Goal: Information Seeking & Learning: Learn about a topic

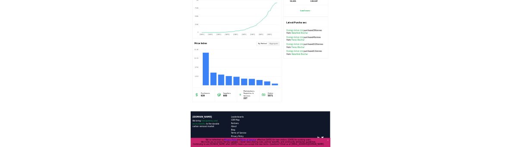
scroll to position [581, 0]
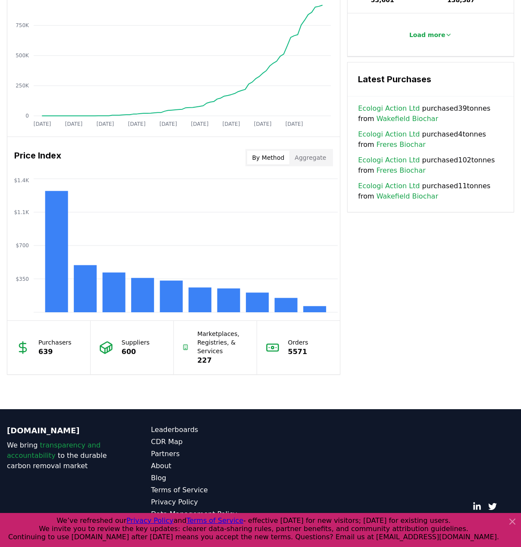
click at [323, 494] on div "© 2025 [DOMAIN_NAME]. All rights reserved." at bounding box center [404, 478] width 219 height 107
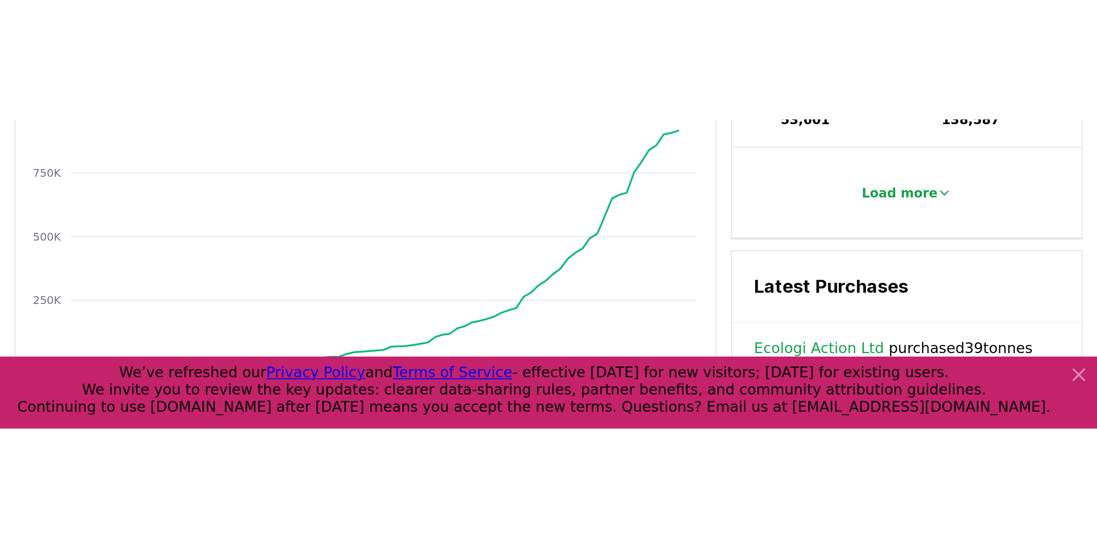
scroll to position [572, 0]
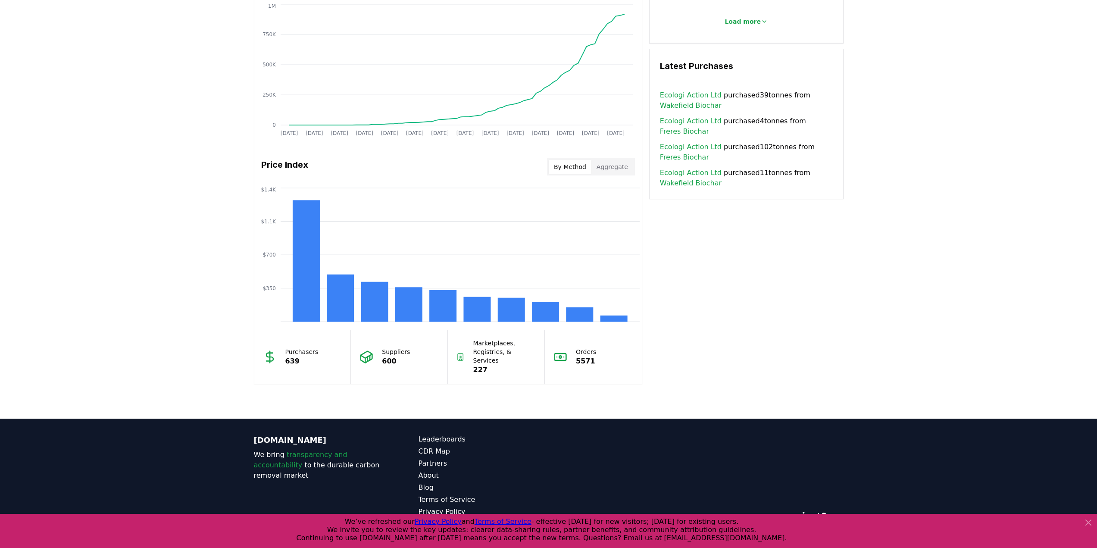
click at [520, 520] on icon at bounding box center [1088, 522] width 5 height 5
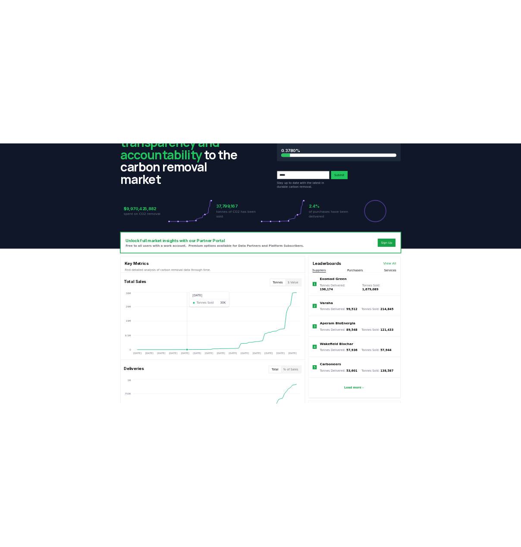
scroll to position [0, 0]
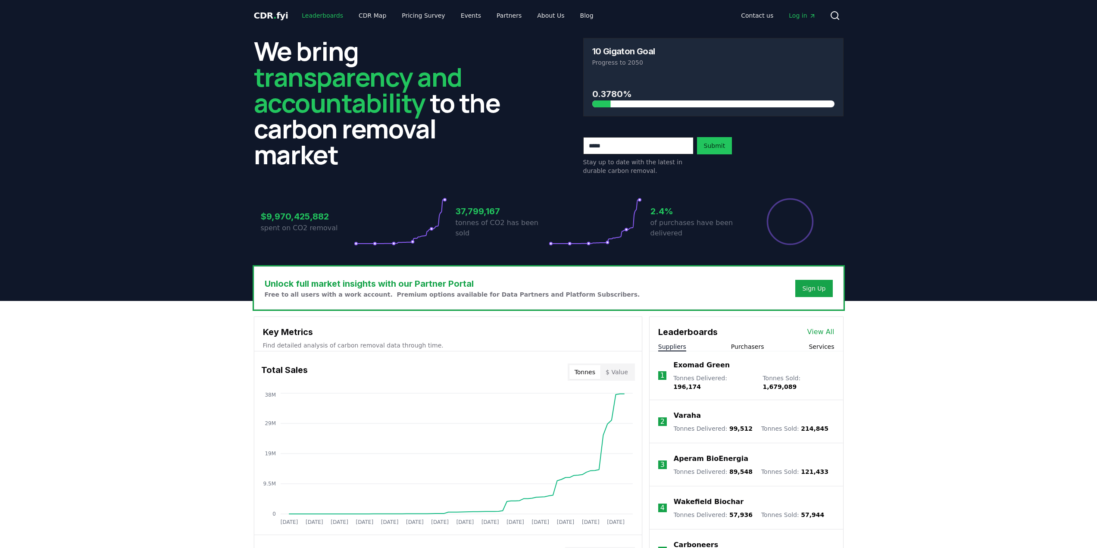
click at [327, 12] on link "Leaderboards" at bounding box center [322, 16] width 55 height 16
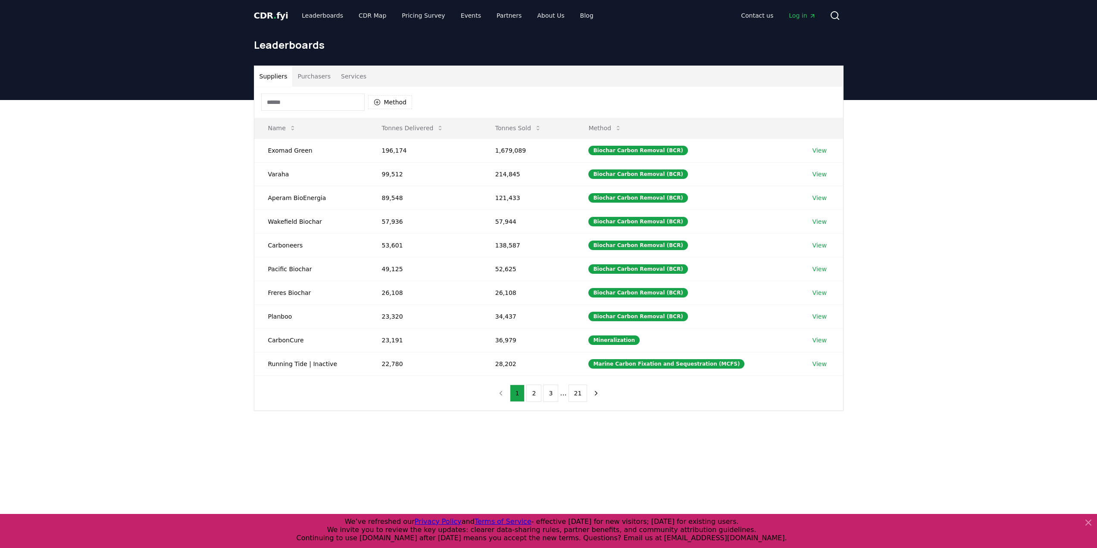
click at [308, 77] on button "Purchasers" at bounding box center [314, 76] width 44 height 21
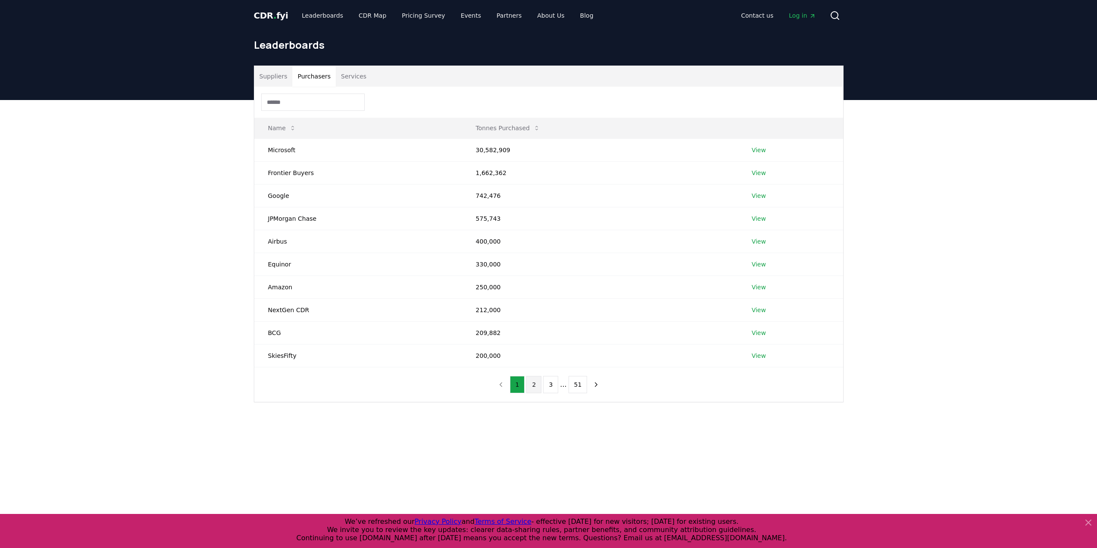
click at [520, 384] on button "2" at bounding box center [533, 384] width 15 height 17
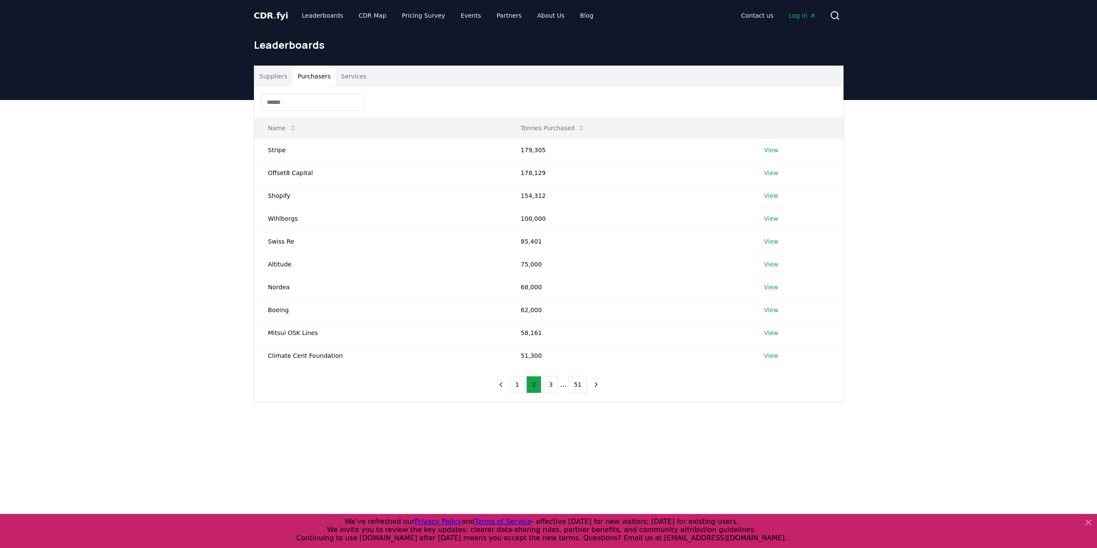
click at [520, 387] on button "2" at bounding box center [533, 384] width 15 height 17
click at [520, 388] on button "1" at bounding box center [517, 384] width 15 height 17
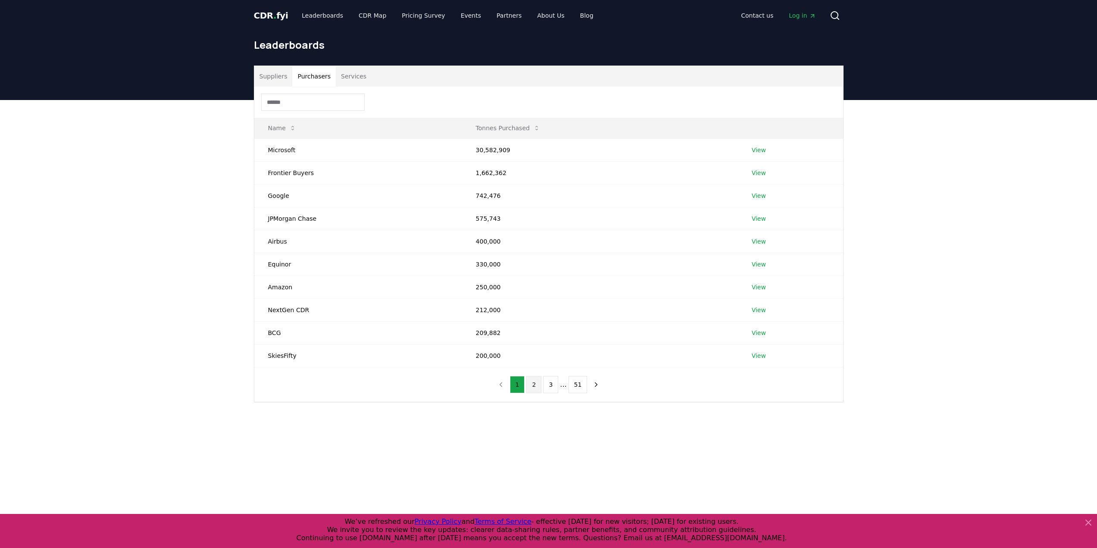
click at [520, 388] on button "2" at bounding box center [533, 384] width 15 height 17
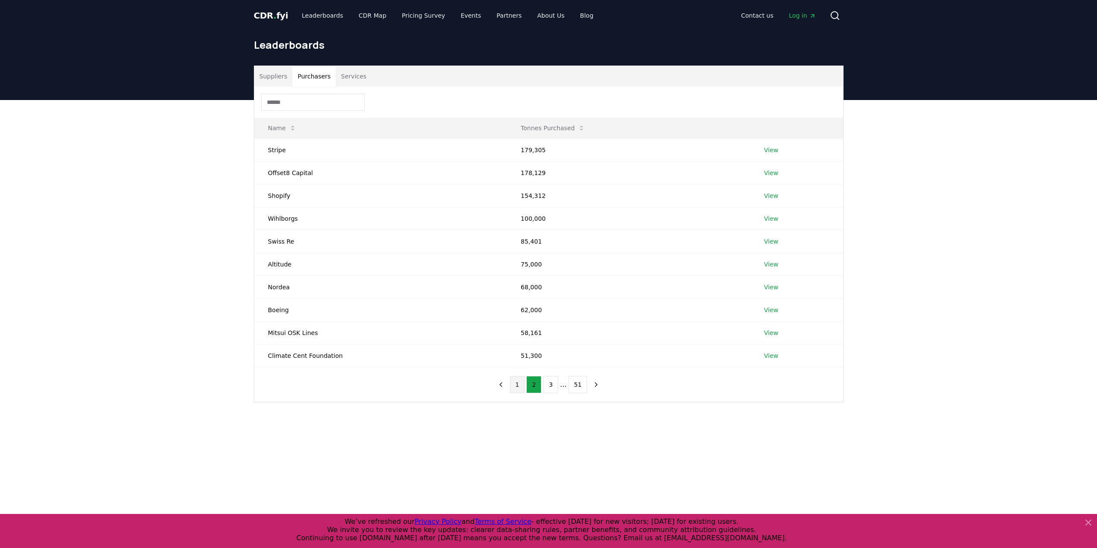
click at [520, 388] on button "1" at bounding box center [517, 384] width 15 height 17
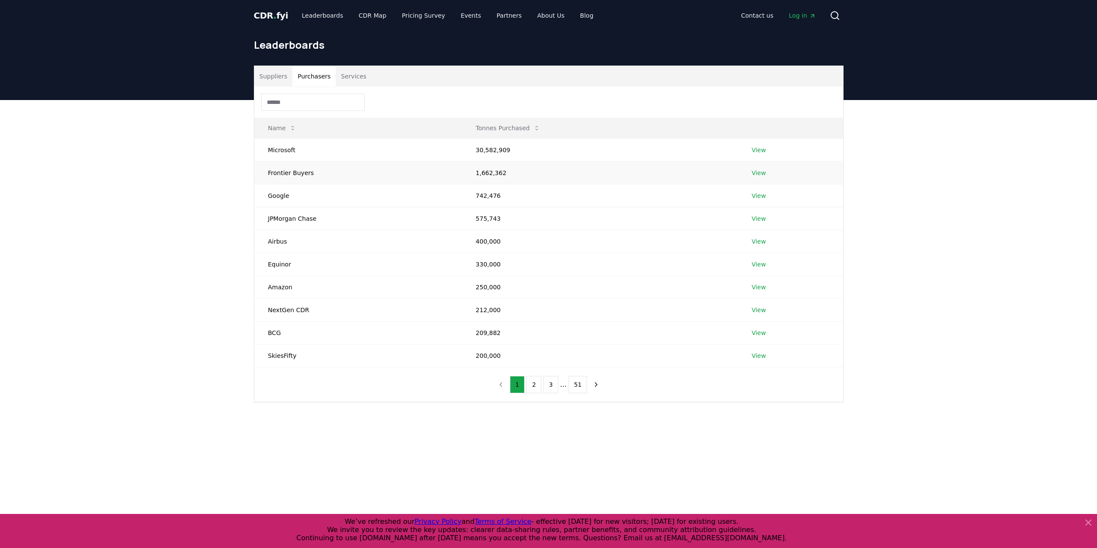
click at [469, 177] on td "1,662,362" at bounding box center [600, 172] width 276 height 23
click at [520, 390] on button "2" at bounding box center [533, 384] width 15 height 17
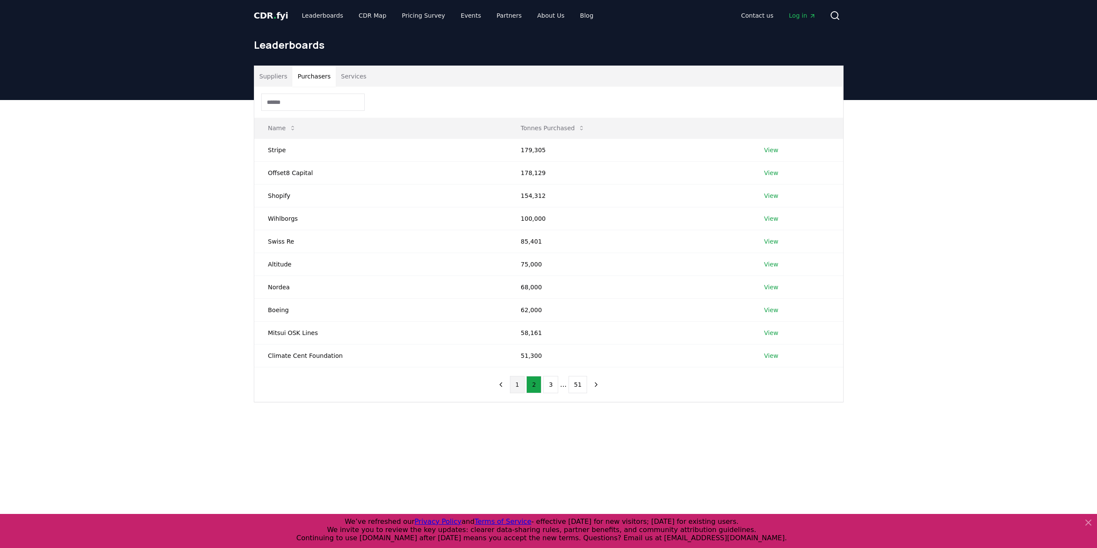
click at [515, 390] on button "1" at bounding box center [517, 384] width 15 height 17
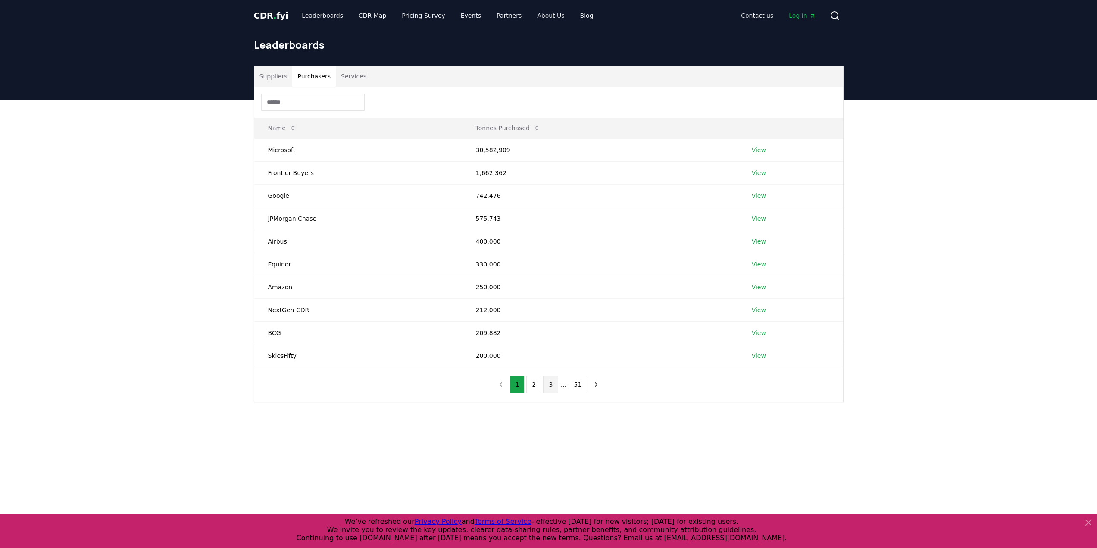
click at [520, 390] on button "3" at bounding box center [550, 384] width 15 height 17
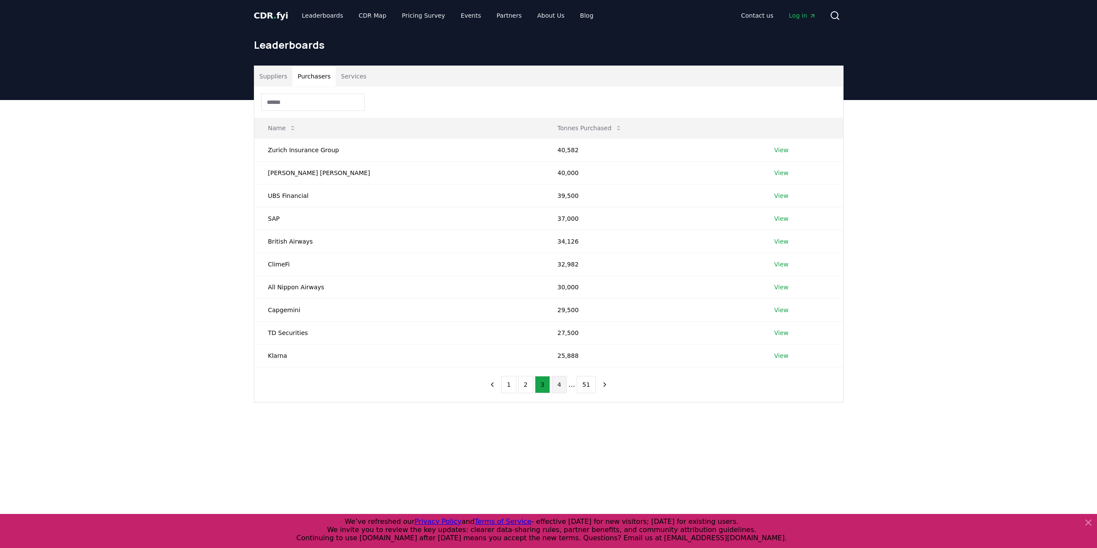
click at [520, 390] on button "4" at bounding box center [559, 384] width 15 height 17
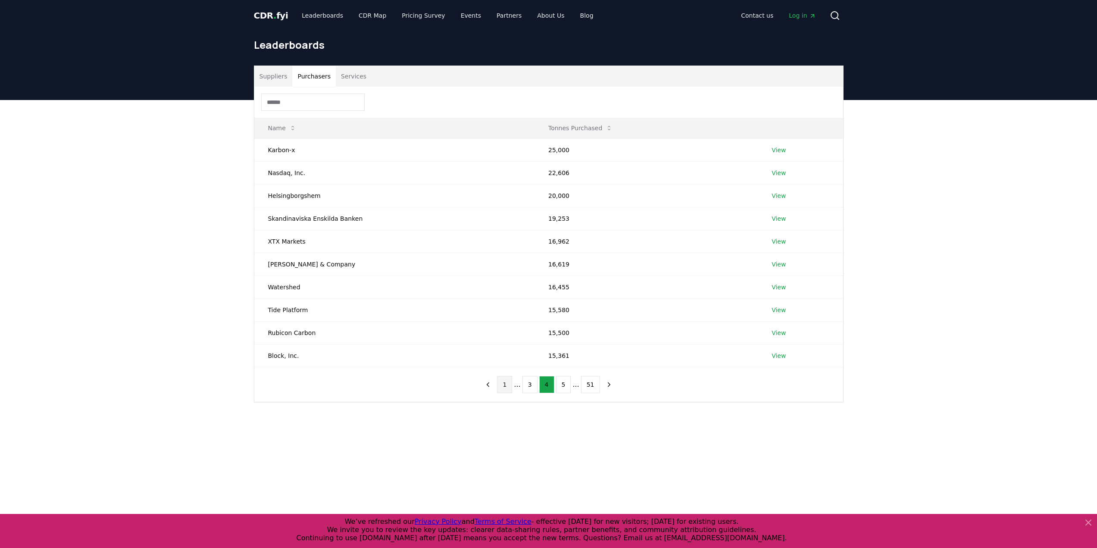
click at [504, 390] on button "1" at bounding box center [504, 384] width 15 height 17
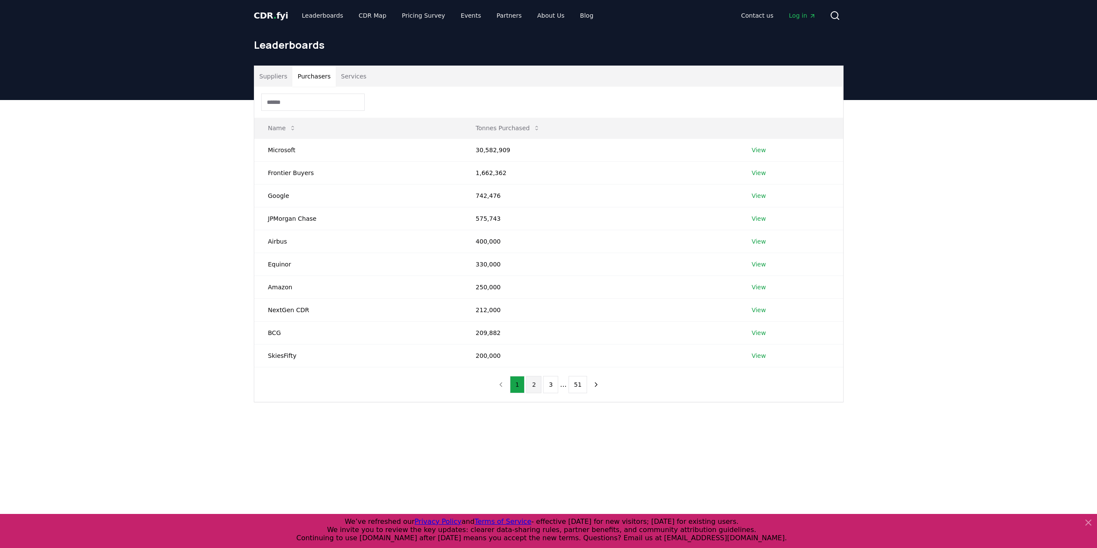
click at [520, 390] on button "2" at bounding box center [533, 384] width 15 height 17
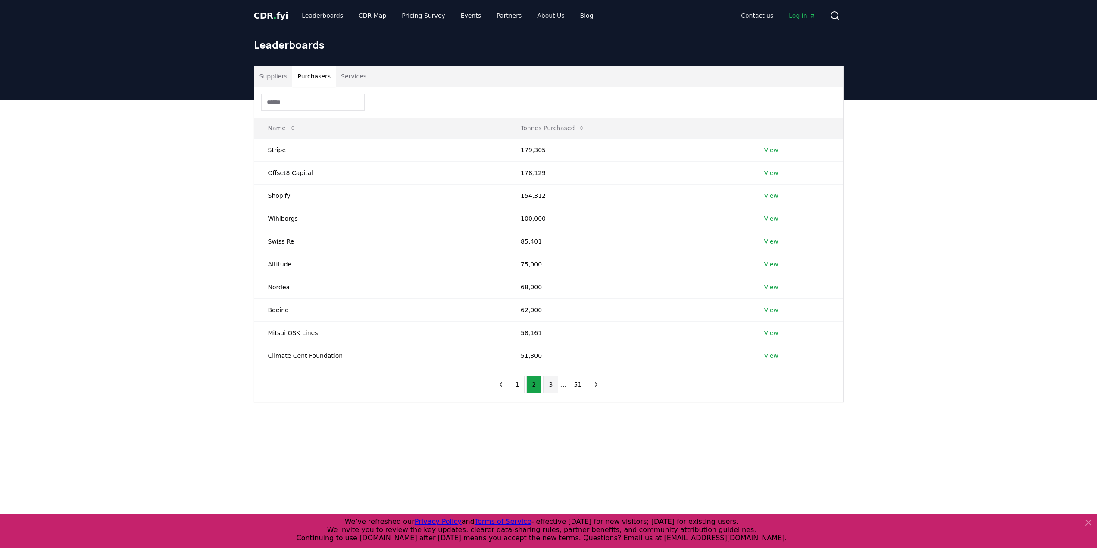
click at [520, 389] on button "3" at bounding box center [550, 384] width 15 height 17
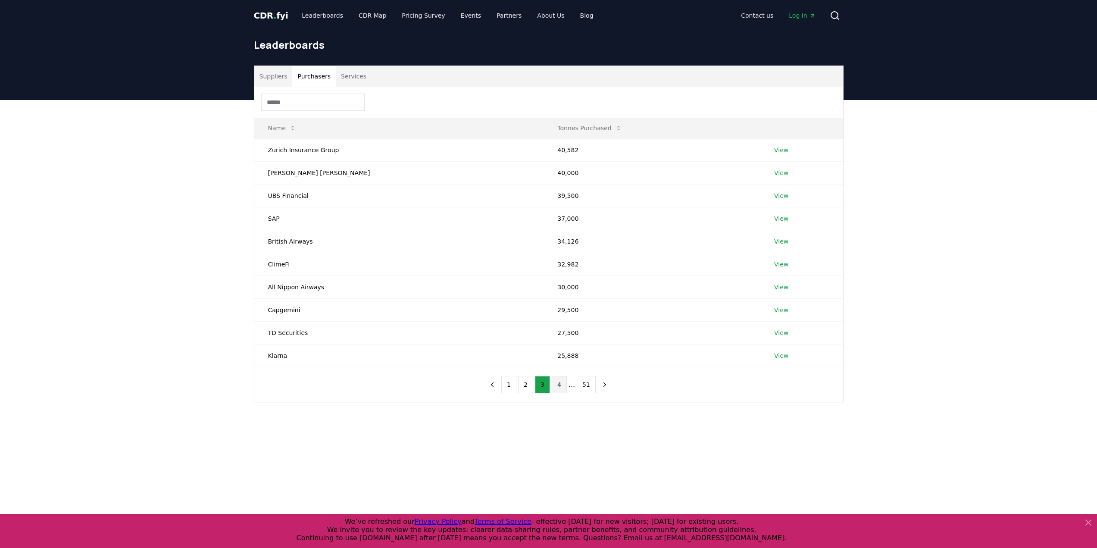
click at [520, 390] on button "4" at bounding box center [559, 384] width 15 height 17
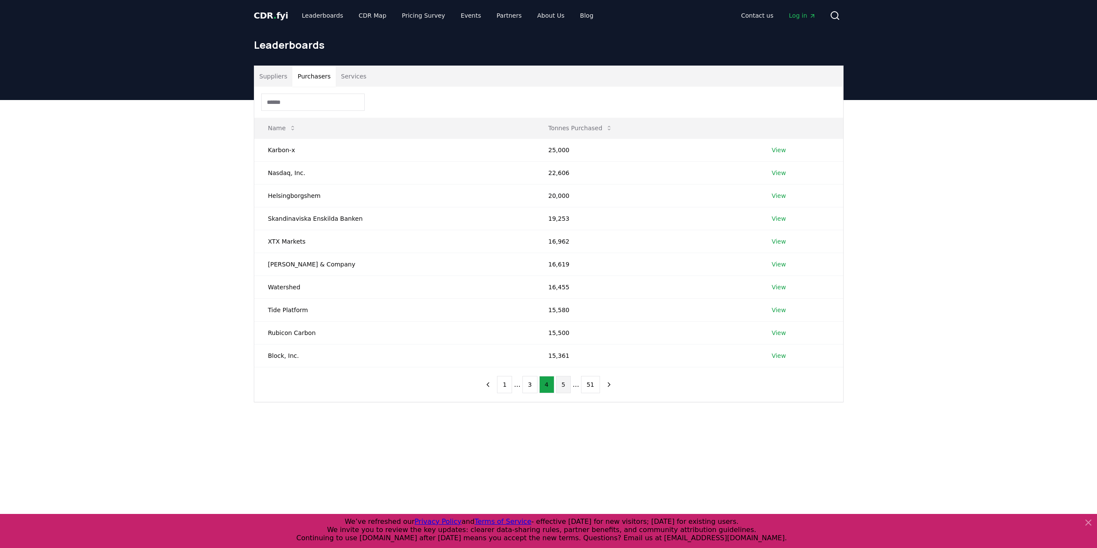
click at [520, 383] on button "5" at bounding box center [563, 384] width 15 height 17
click at [509, 376] on button "1" at bounding box center [504, 384] width 15 height 17
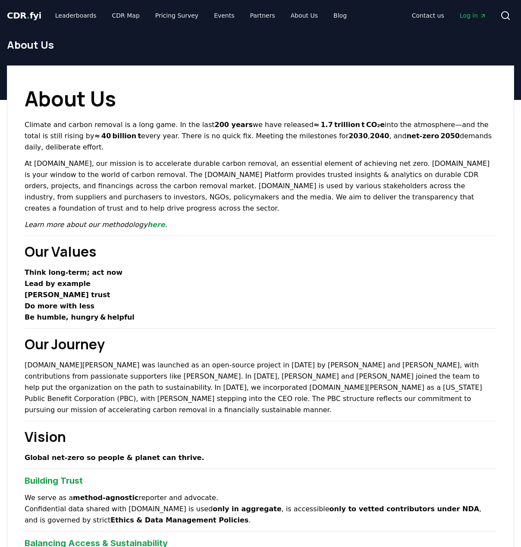
scroll to position [517, 0]
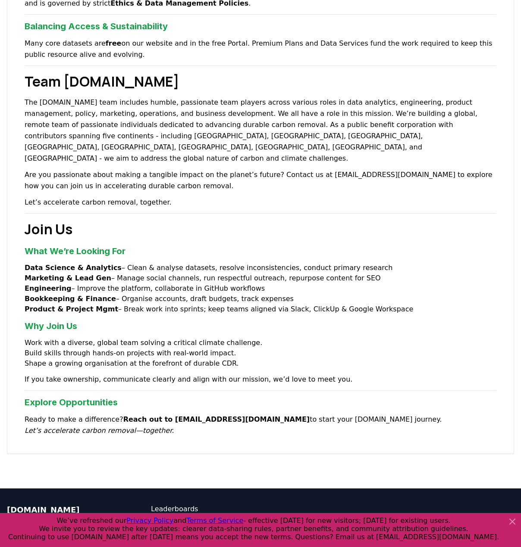
click at [90, 264] on strong "Data Science & Analytics" at bounding box center [73, 268] width 97 height 8
click at [54, 264] on strong "Data Science & Analytics" at bounding box center [73, 268] width 97 height 8
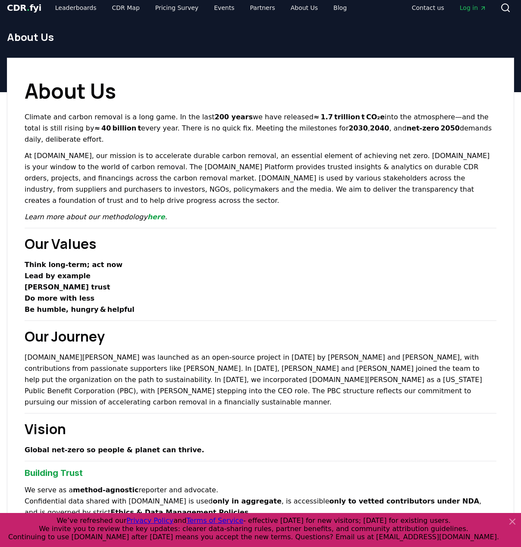
scroll to position [0, 0]
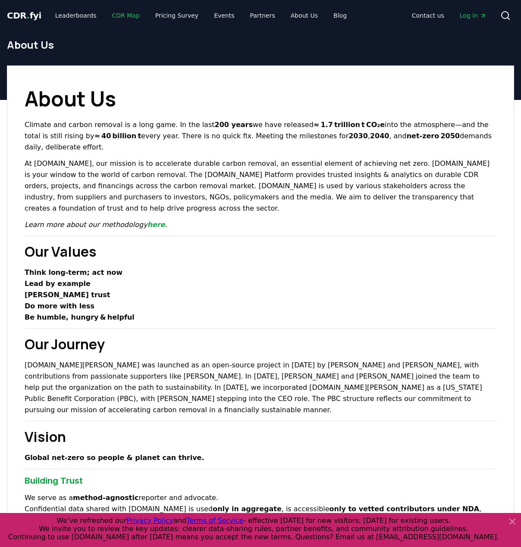
click at [122, 16] on link "CDR Map" at bounding box center [125, 16] width 41 height 16
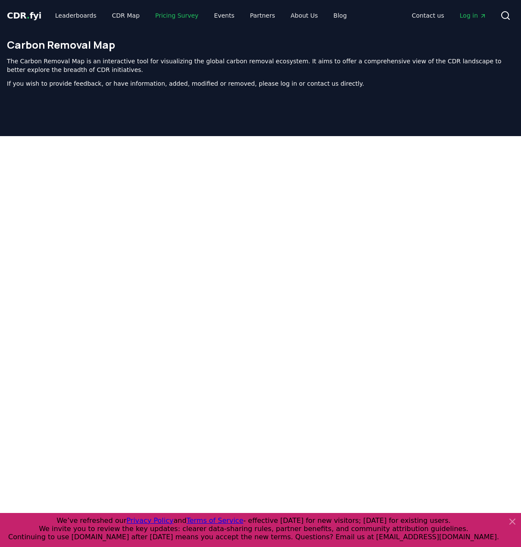
click at [153, 22] on link "Pricing Survey" at bounding box center [176, 16] width 57 height 16
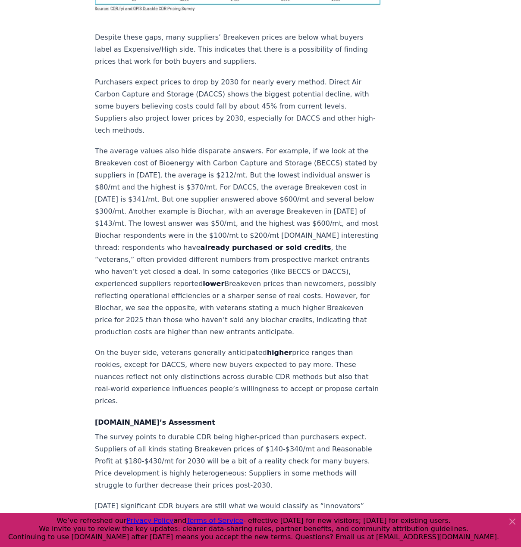
scroll to position [991, 0]
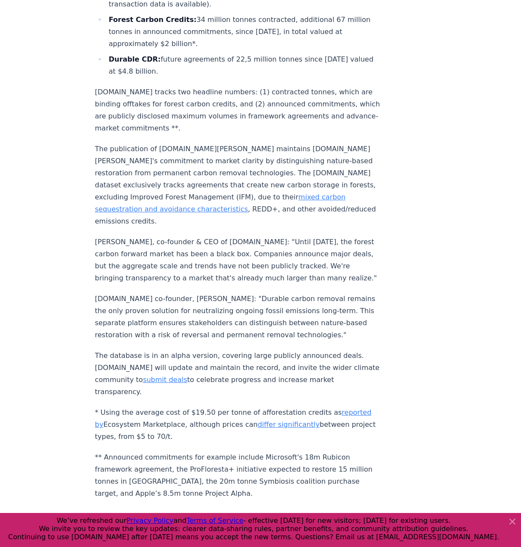
scroll to position [474, 0]
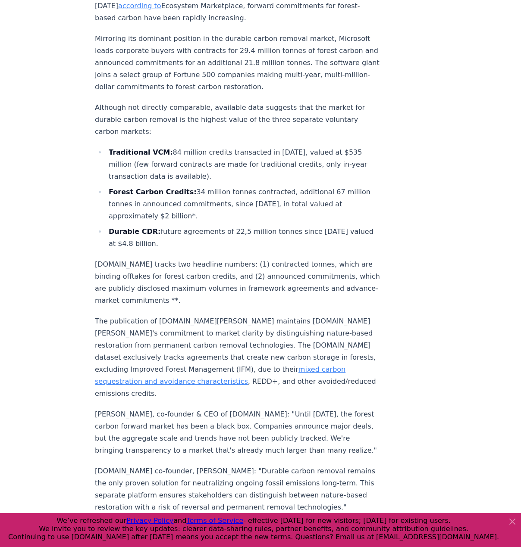
click at [161, 187] on li "Forest Carbon Credits: 34 million tonnes contracted, additional 67 million tonn…" at bounding box center [243, 204] width 274 height 36
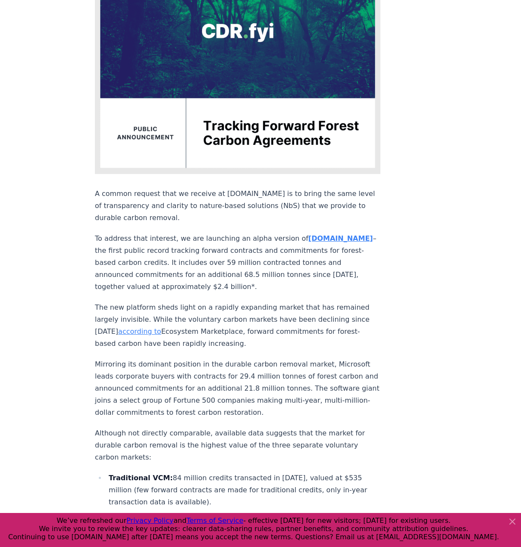
scroll to position [3, 0]
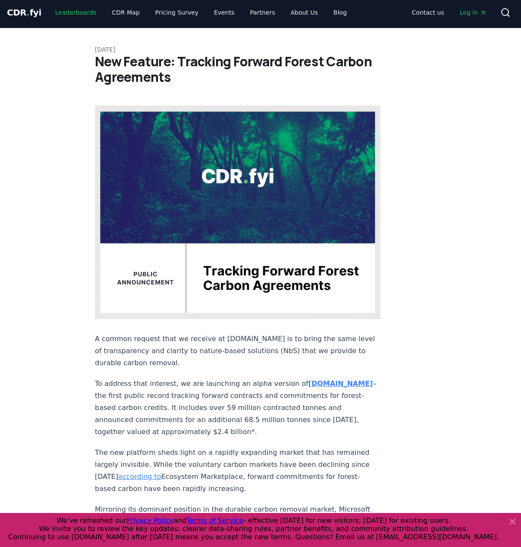
click at [73, 13] on link "Leaderboards" at bounding box center [75, 13] width 55 height 16
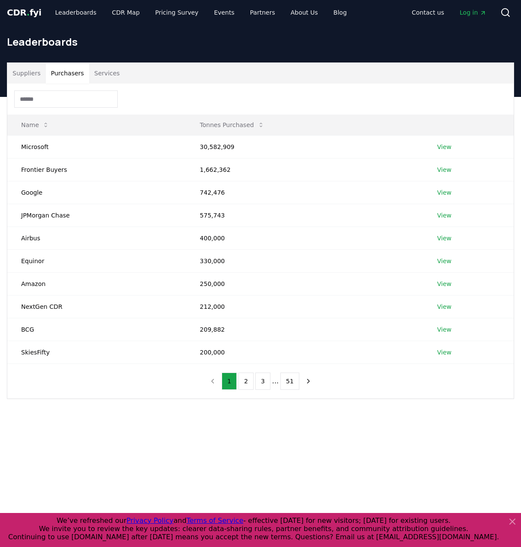
click at [64, 77] on button "Purchasers" at bounding box center [68, 73] width 44 height 21
click at [252, 383] on button "2" at bounding box center [245, 381] width 15 height 17
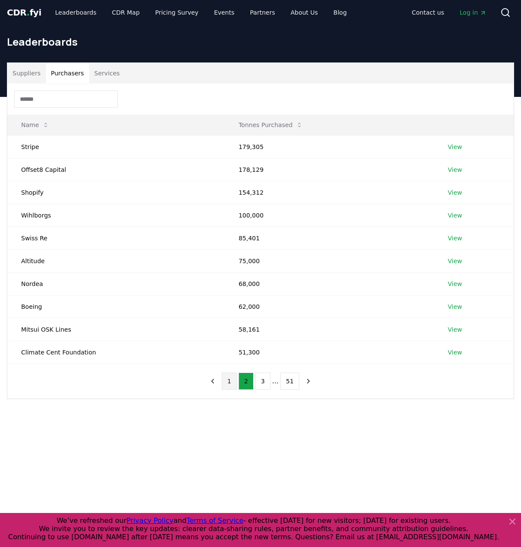
click at [224, 383] on button "1" at bounding box center [229, 381] width 15 height 17
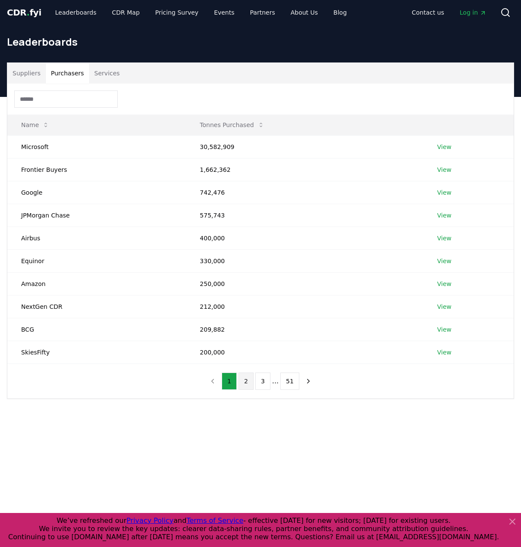
click at [247, 378] on button "2" at bounding box center [245, 381] width 15 height 17
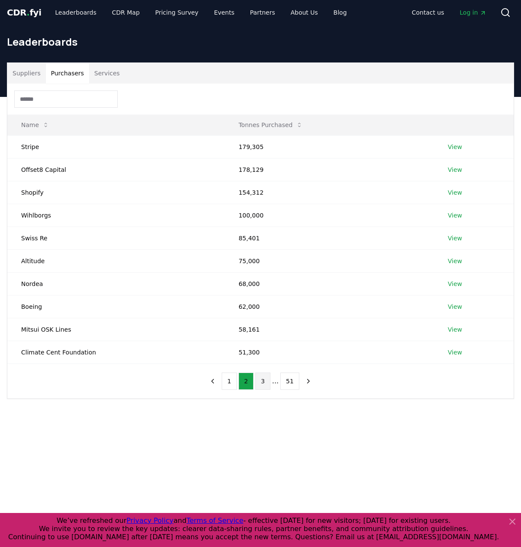
click at [265, 384] on button "3" at bounding box center [262, 381] width 15 height 17
